Goal: Task Accomplishment & Management: Manage account settings

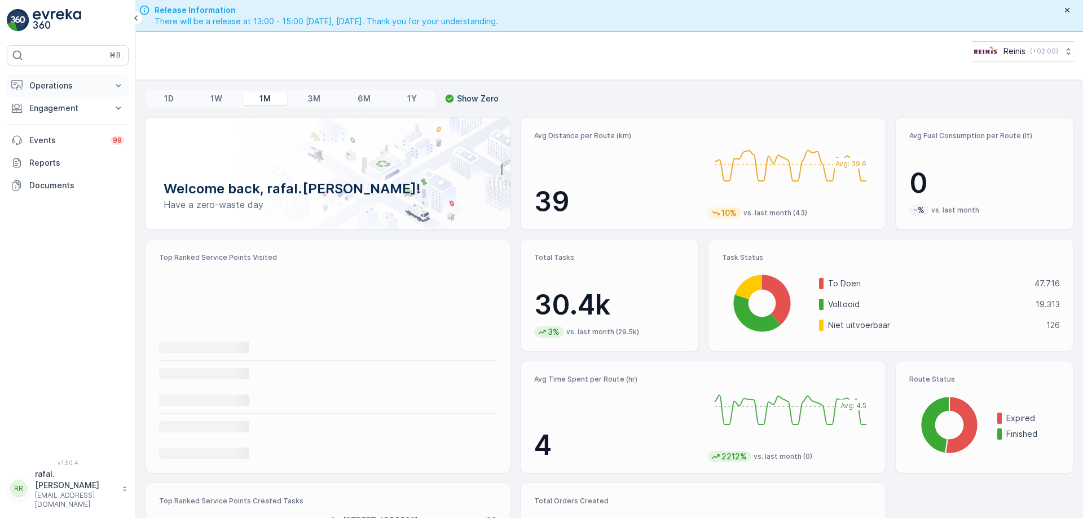
click at [65, 90] on p "Operations" at bounding box center [67, 85] width 77 height 11
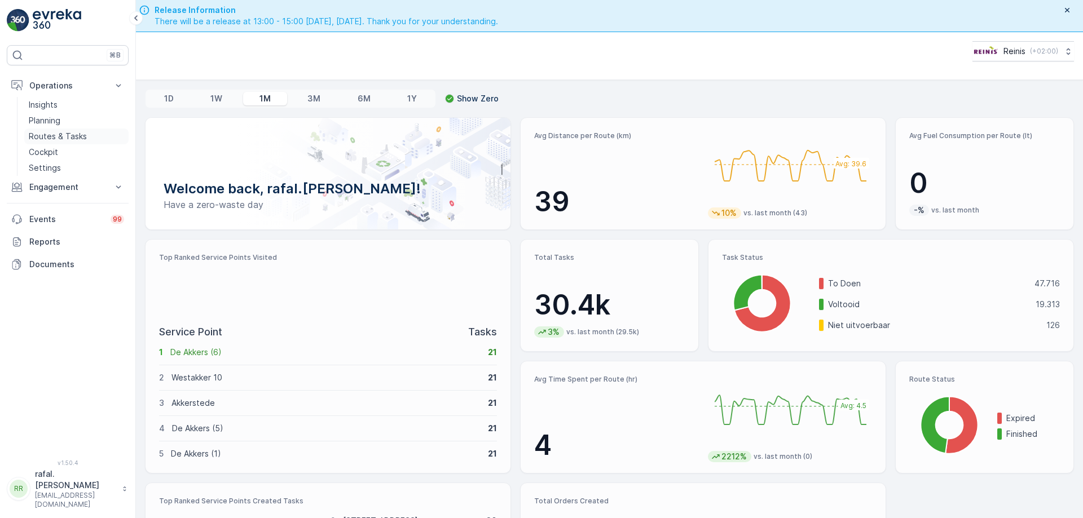
click at [83, 134] on p "Routes & Tasks" at bounding box center [58, 136] width 58 height 11
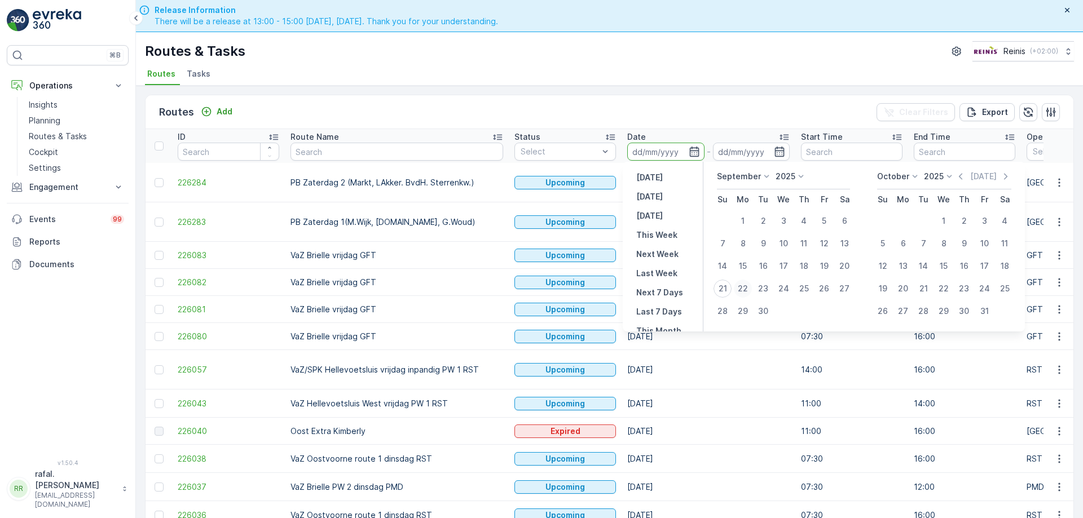
click at [742, 289] on div "22" at bounding box center [743, 289] width 18 height 18
type input "[DATE]"
click at [742, 289] on div "22" at bounding box center [743, 289] width 18 height 18
type input "[DATE]"
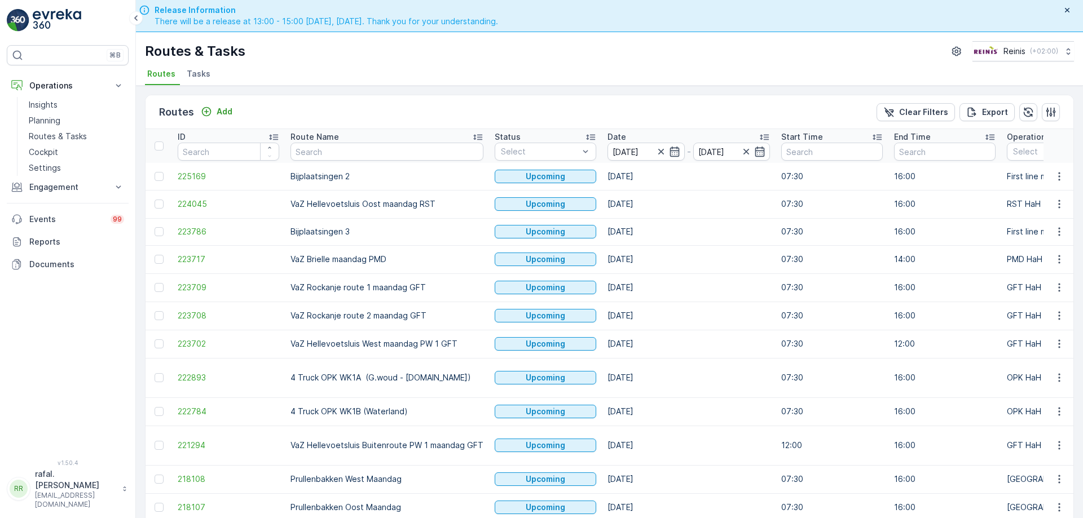
click at [477, 137] on icon at bounding box center [477, 138] width 9 height 6
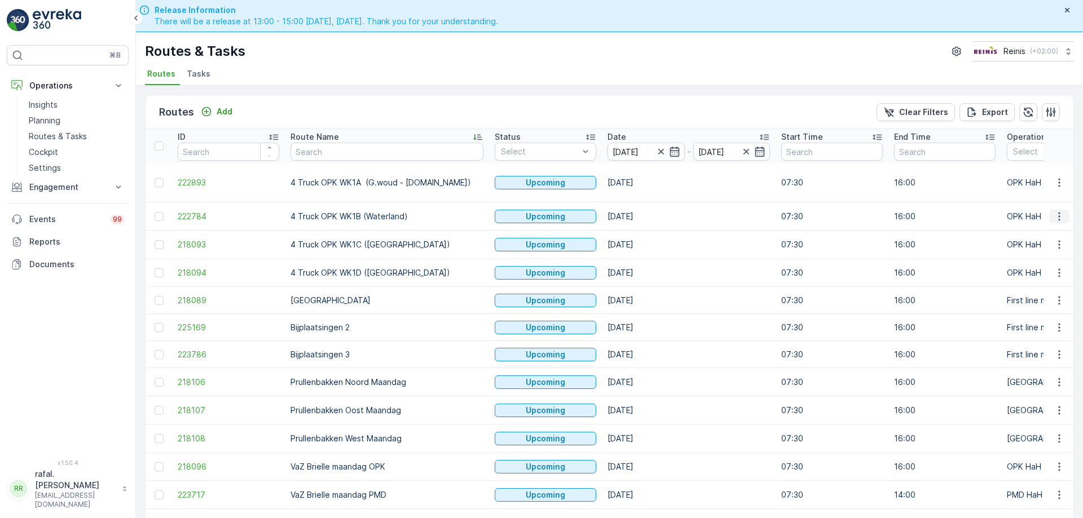
click at [1056, 211] on icon "button" at bounding box center [1059, 216] width 11 height 11
click at [1032, 284] on span "Change Assignee" at bounding box center [1033, 285] width 66 height 11
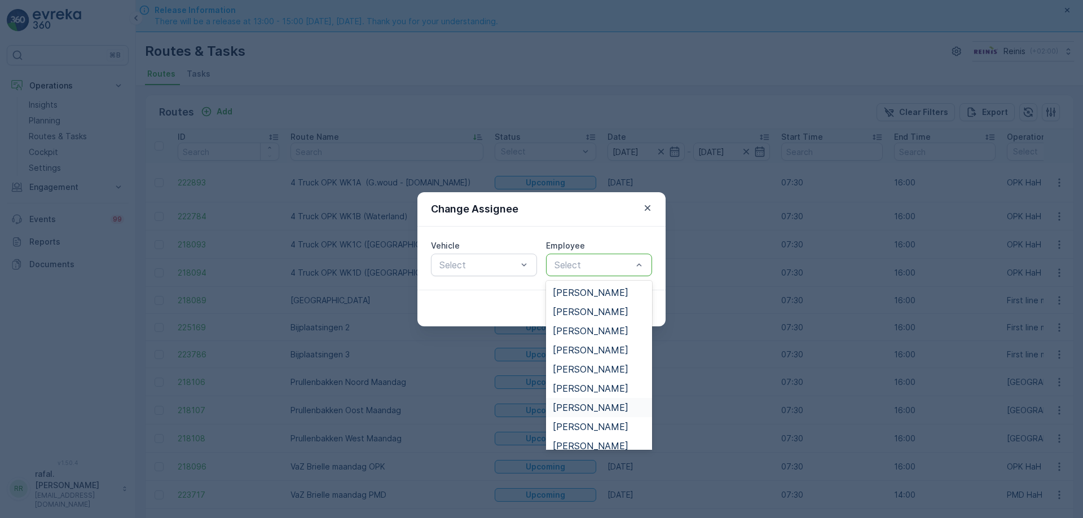
click at [596, 405] on span "[PERSON_NAME]" at bounding box center [591, 408] width 76 height 10
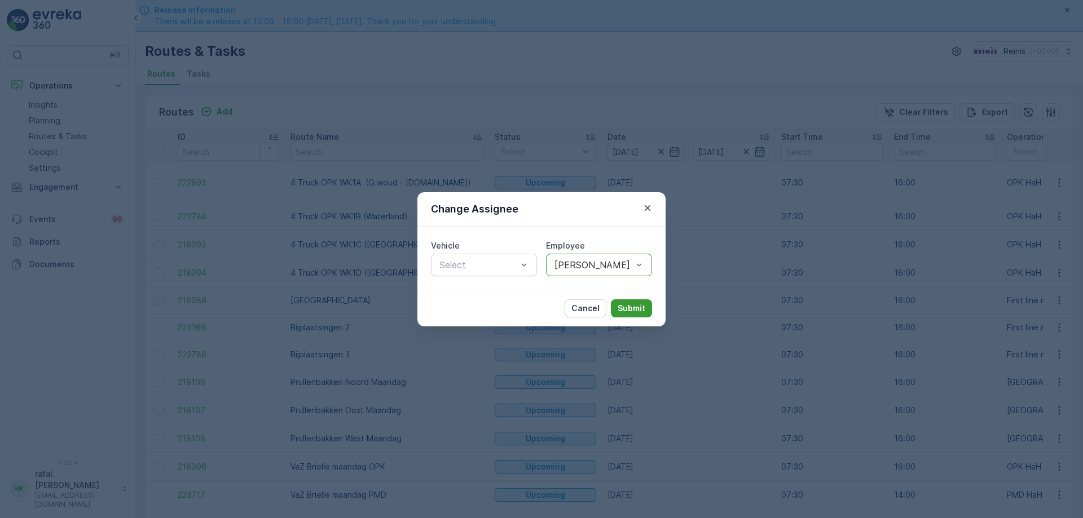
click at [636, 307] on p "Submit" at bounding box center [632, 308] width 28 height 11
